Goal: Find specific page/section: Find specific page/section

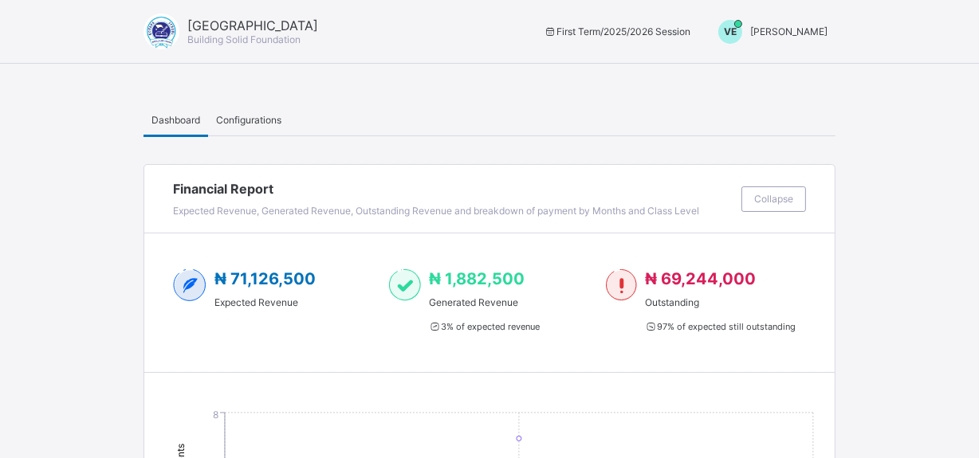
click at [163, 118] on span "Dashboard" at bounding box center [175, 120] width 49 height 12
click at [575, 32] on span "First Term / 2025/2026 Session" at bounding box center [616, 32] width 147 height 12
click at [784, 32] on span "[PERSON_NAME]" at bounding box center [788, 32] width 77 height 12
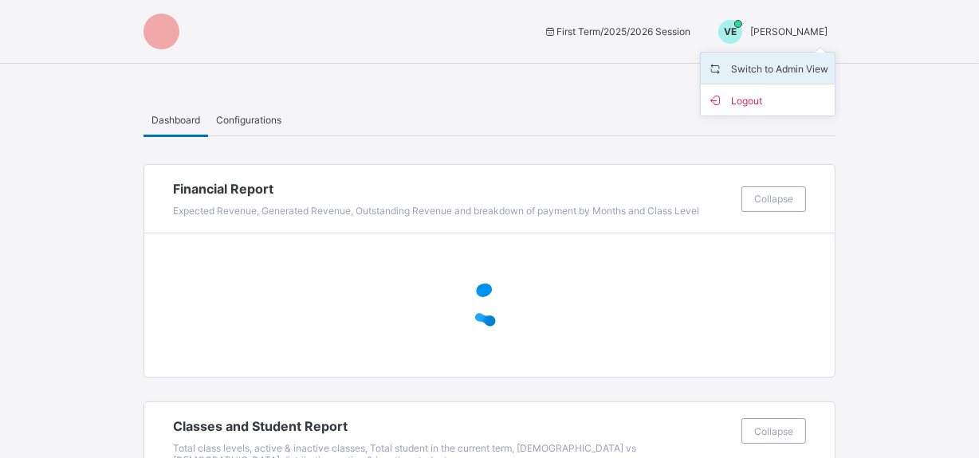
click at [803, 69] on span "Switch to Admin View" at bounding box center [767, 68] width 121 height 18
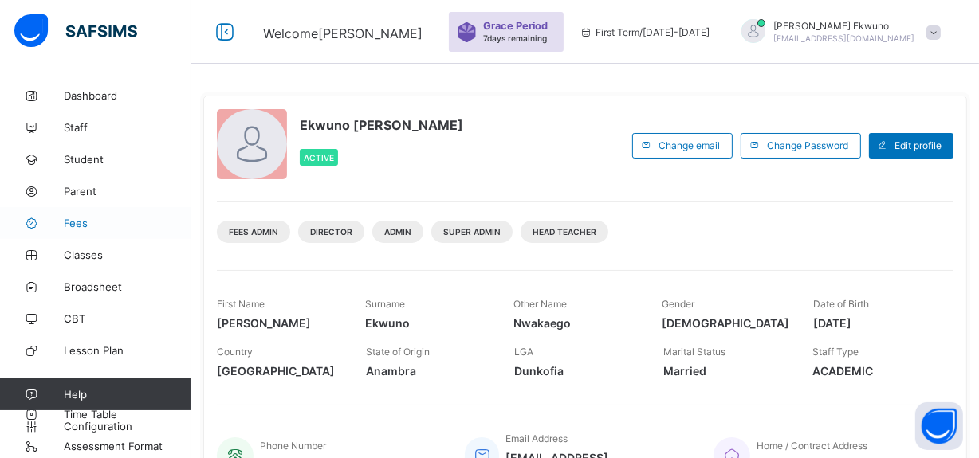
click at [77, 225] on span "Fees" at bounding box center [128, 223] width 128 height 13
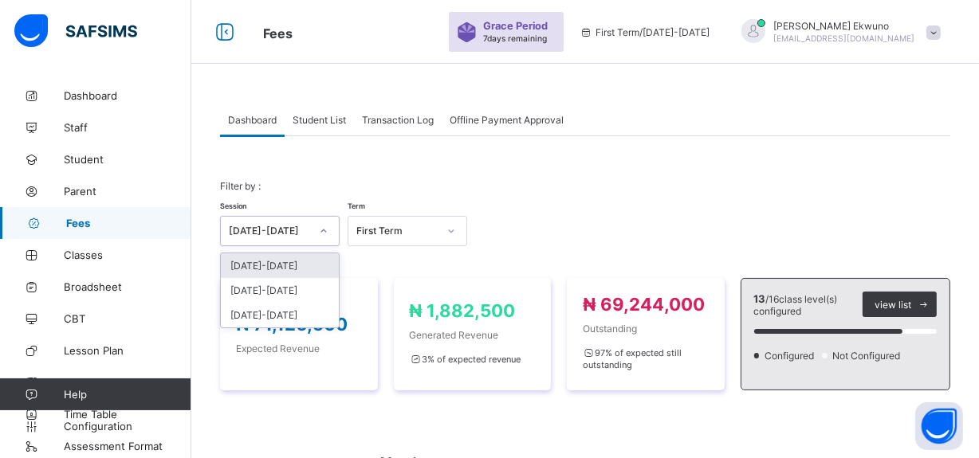
click at [274, 230] on div "[DATE]-[DATE]" at bounding box center [269, 232] width 81 height 12
click at [274, 290] on div "[DATE]-[DATE]" at bounding box center [280, 290] width 118 height 25
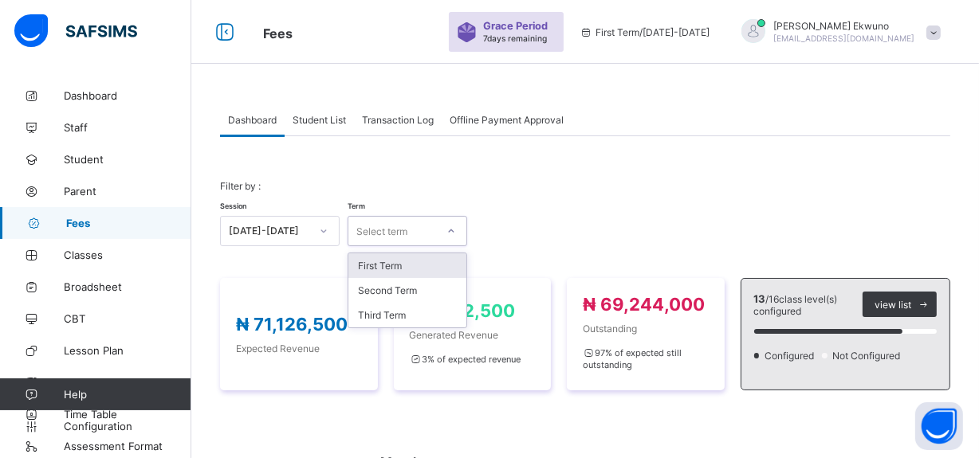
click at [379, 239] on div "Select term" at bounding box center [381, 231] width 51 height 30
click at [391, 316] on div "Third Term" at bounding box center [407, 315] width 118 height 25
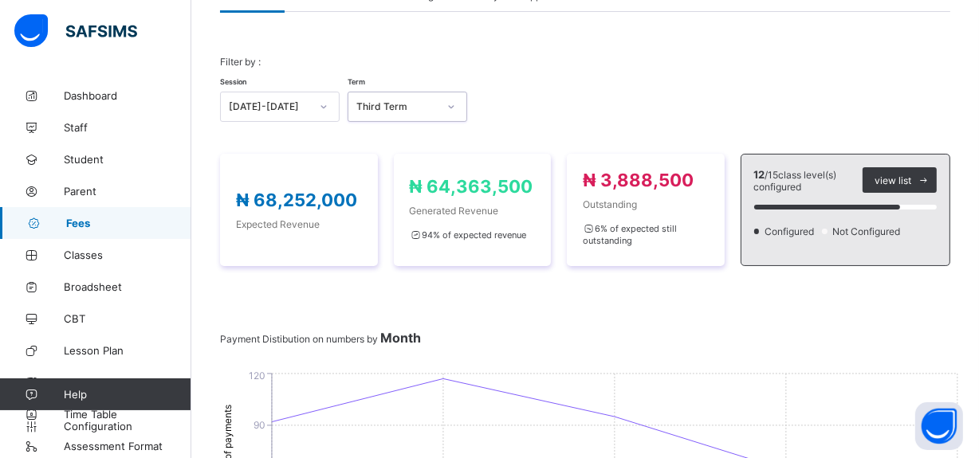
scroll to position [120, 0]
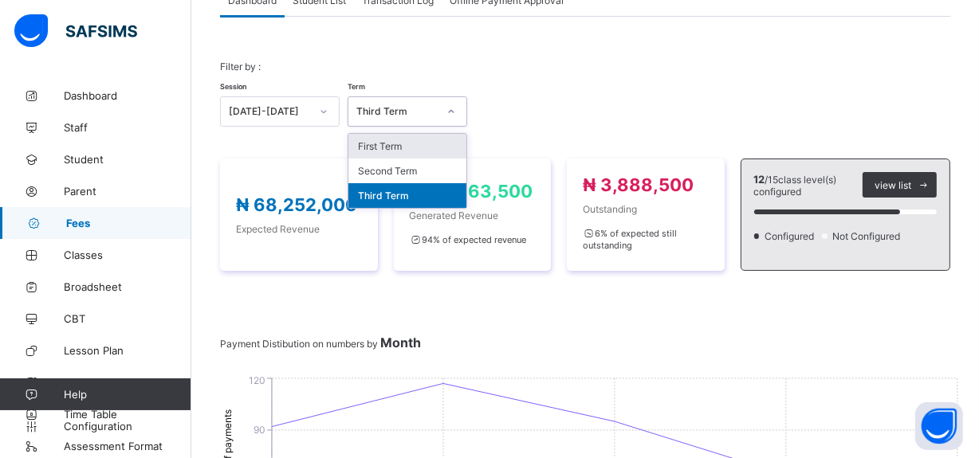
click at [388, 111] on div "Third Term" at bounding box center [396, 112] width 81 height 12
click at [392, 167] on div "Second Term" at bounding box center [407, 171] width 118 height 25
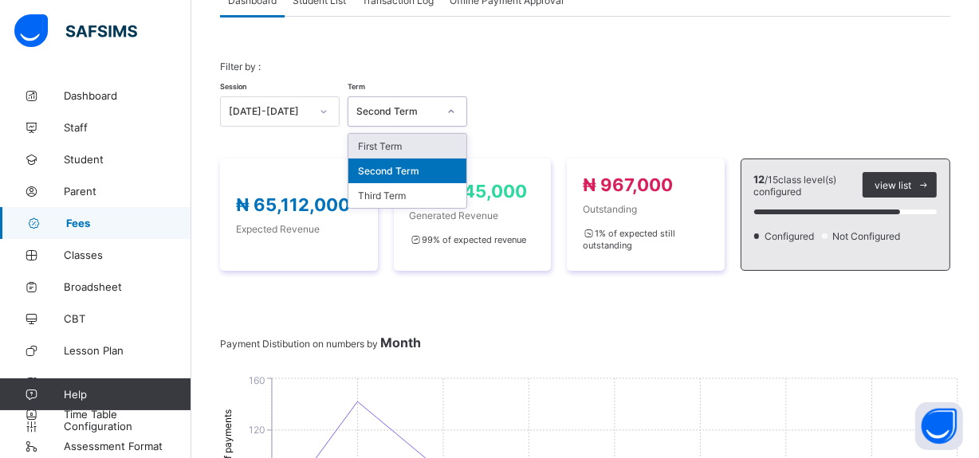
click at [417, 110] on div "Second Term" at bounding box center [396, 112] width 81 height 12
click at [400, 143] on div "First Term" at bounding box center [407, 146] width 118 height 25
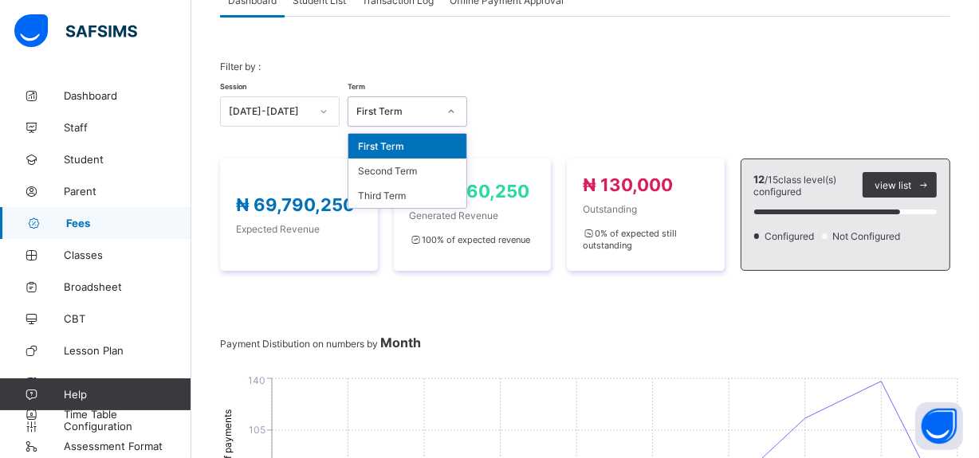
click at [422, 124] on div "First Term" at bounding box center [408, 111] width 120 height 30
click at [399, 174] on div "Second Term" at bounding box center [407, 171] width 118 height 25
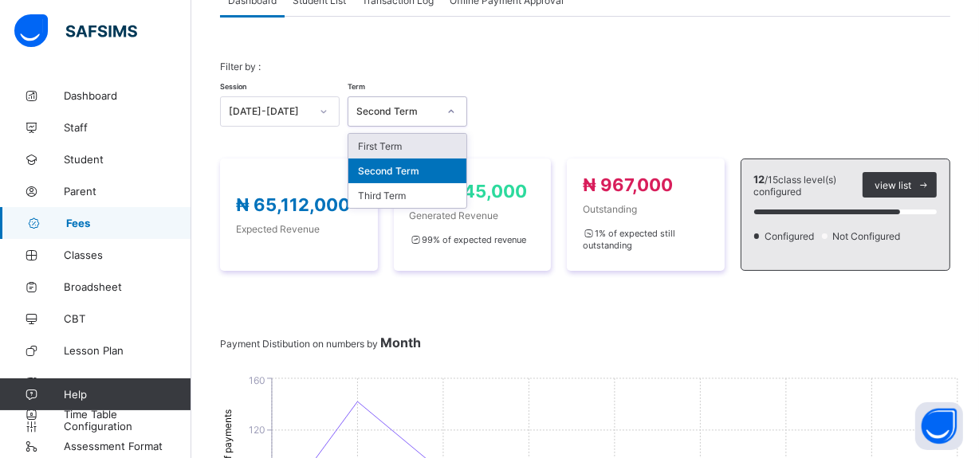
click at [407, 117] on div "Second Term" at bounding box center [392, 111] width 88 height 22
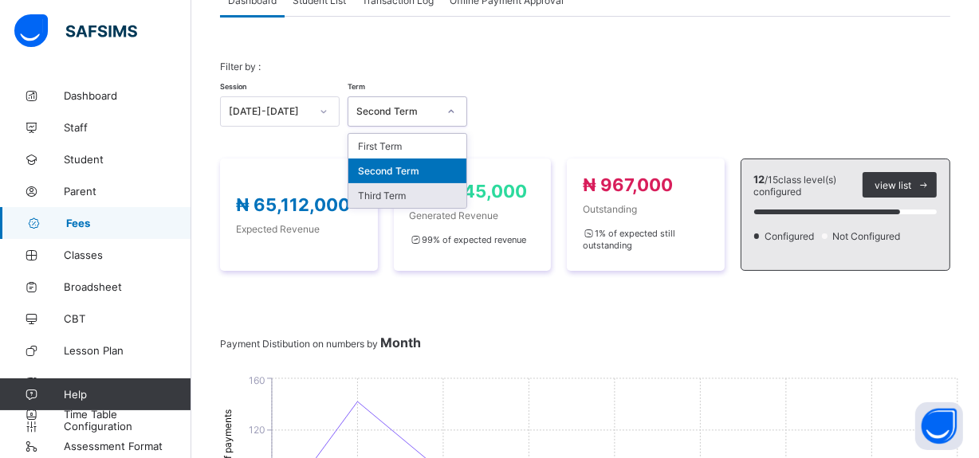
click at [405, 192] on div "Third Term" at bounding box center [407, 195] width 118 height 25
